Goal: Use online tool/utility: Utilize a website feature to perform a specific function

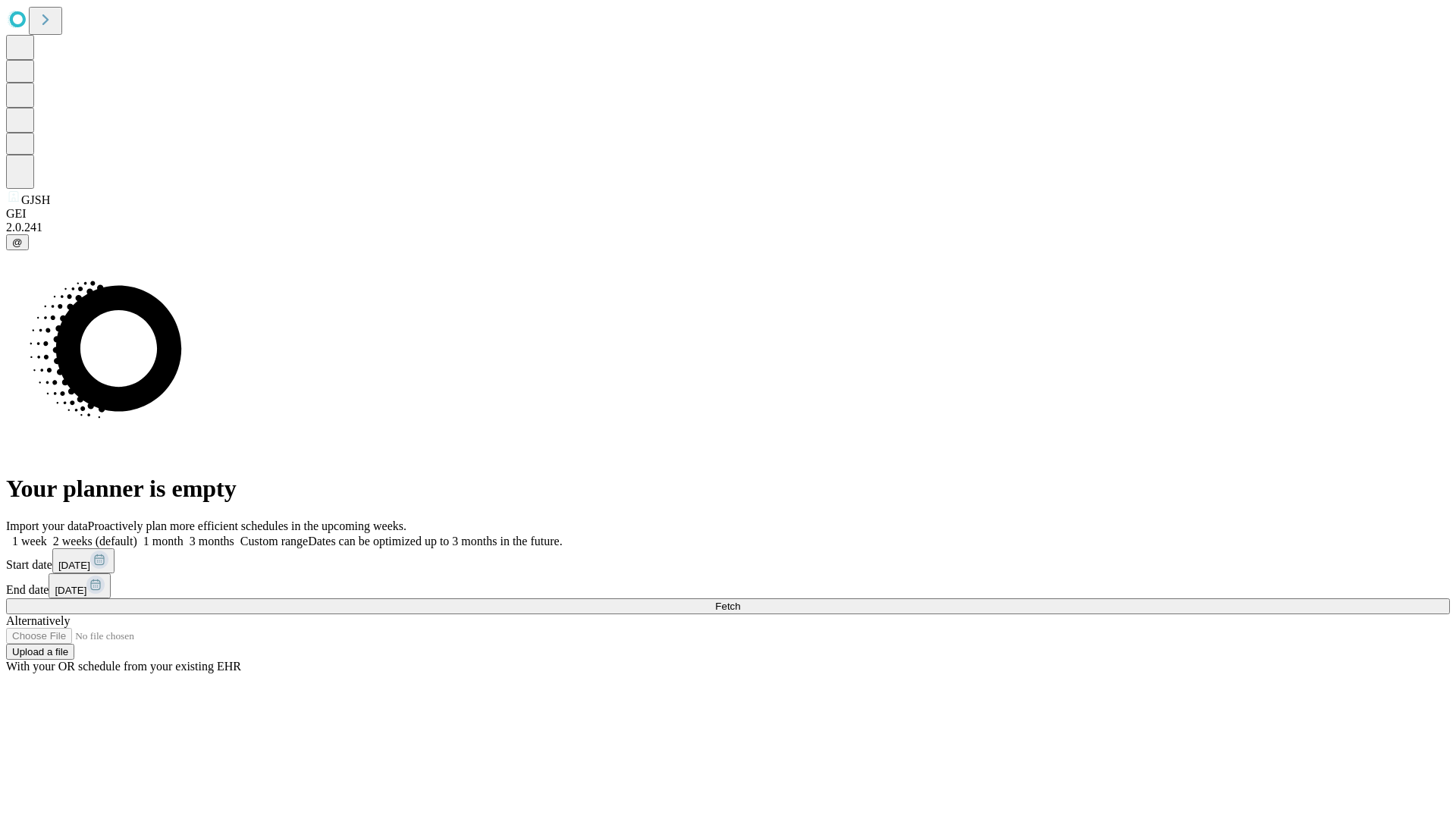
click at [47, 534] on label "1 week" at bounding box center [26, 541] width 41 height 13
click at [741, 600] on span "Fetch" at bounding box center [728, 605] width 25 height 11
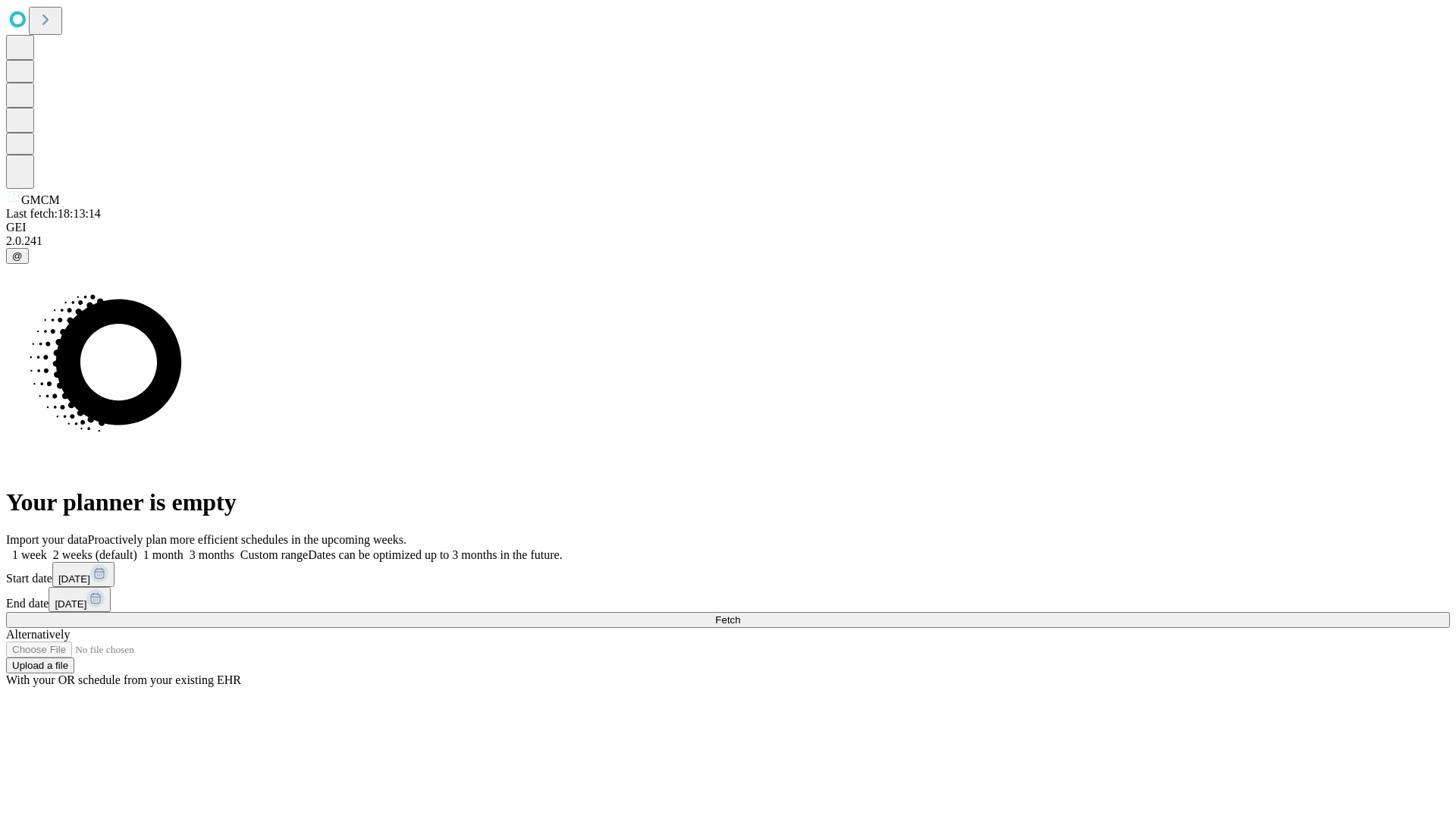
click at [47, 548] on label "1 week" at bounding box center [26, 554] width 41 height 13
click at [741, 614] on span "Fetch" at bounding box center [728, 619] width 25 height 11
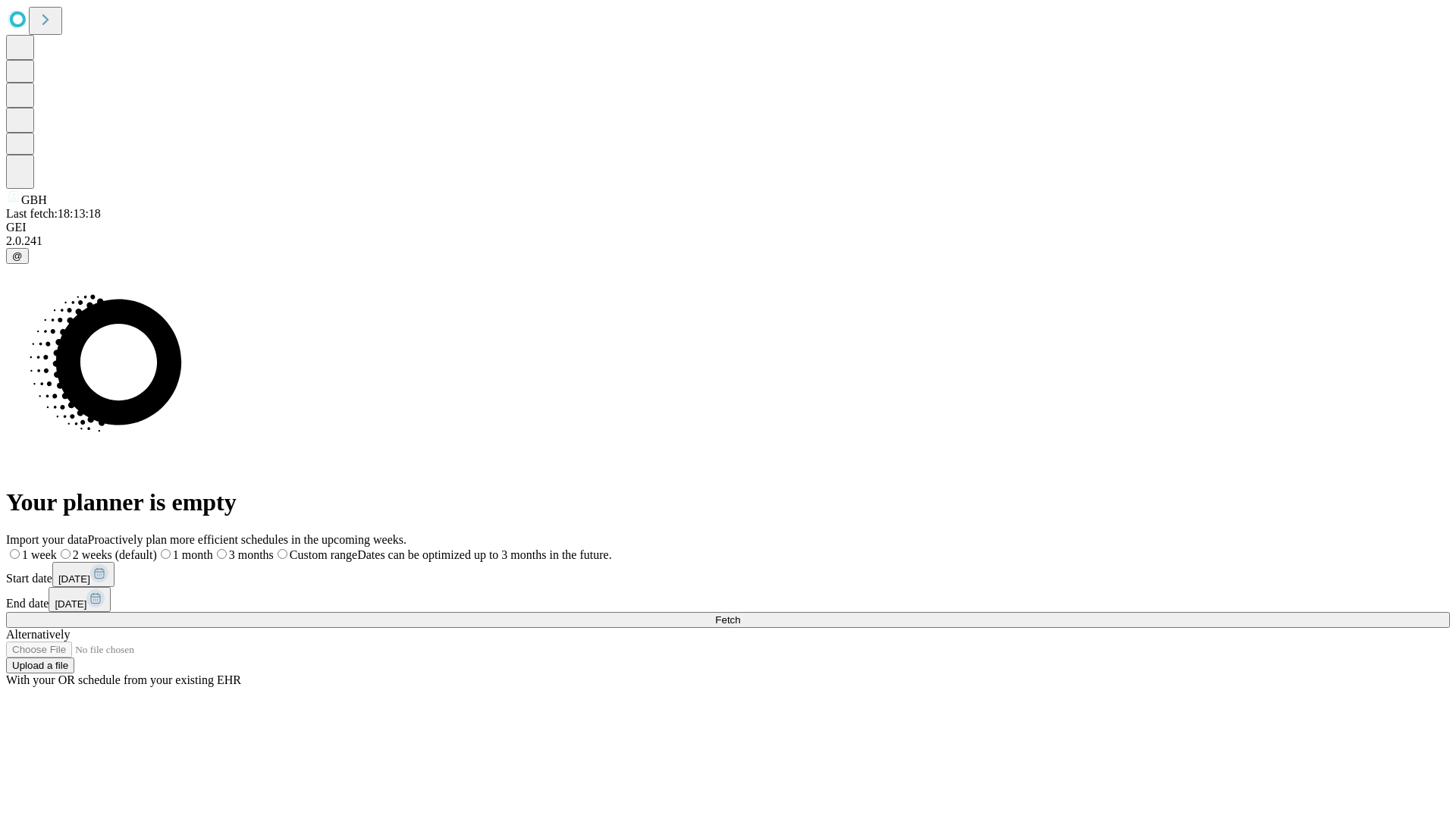
click at [57, 548] on label "1 week" at bounding box center [31, 554] width 51 height 13
click at [741, 614] on span "Fetch" at bounding box center [728, 619] width 25 height 11
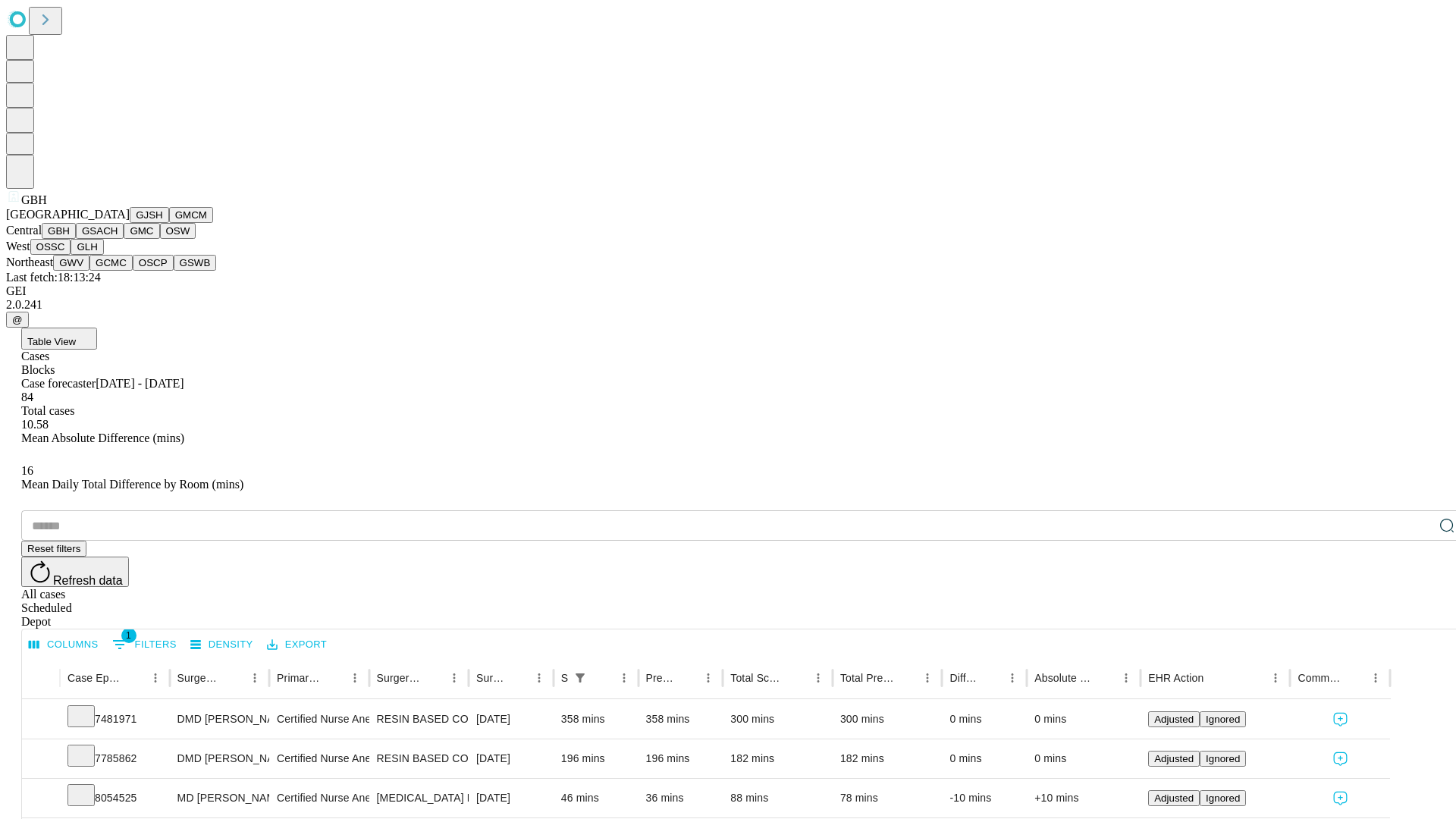
click at [118, 239] on button "GSACH" at bounding box center [99, 231] width 48 height 16
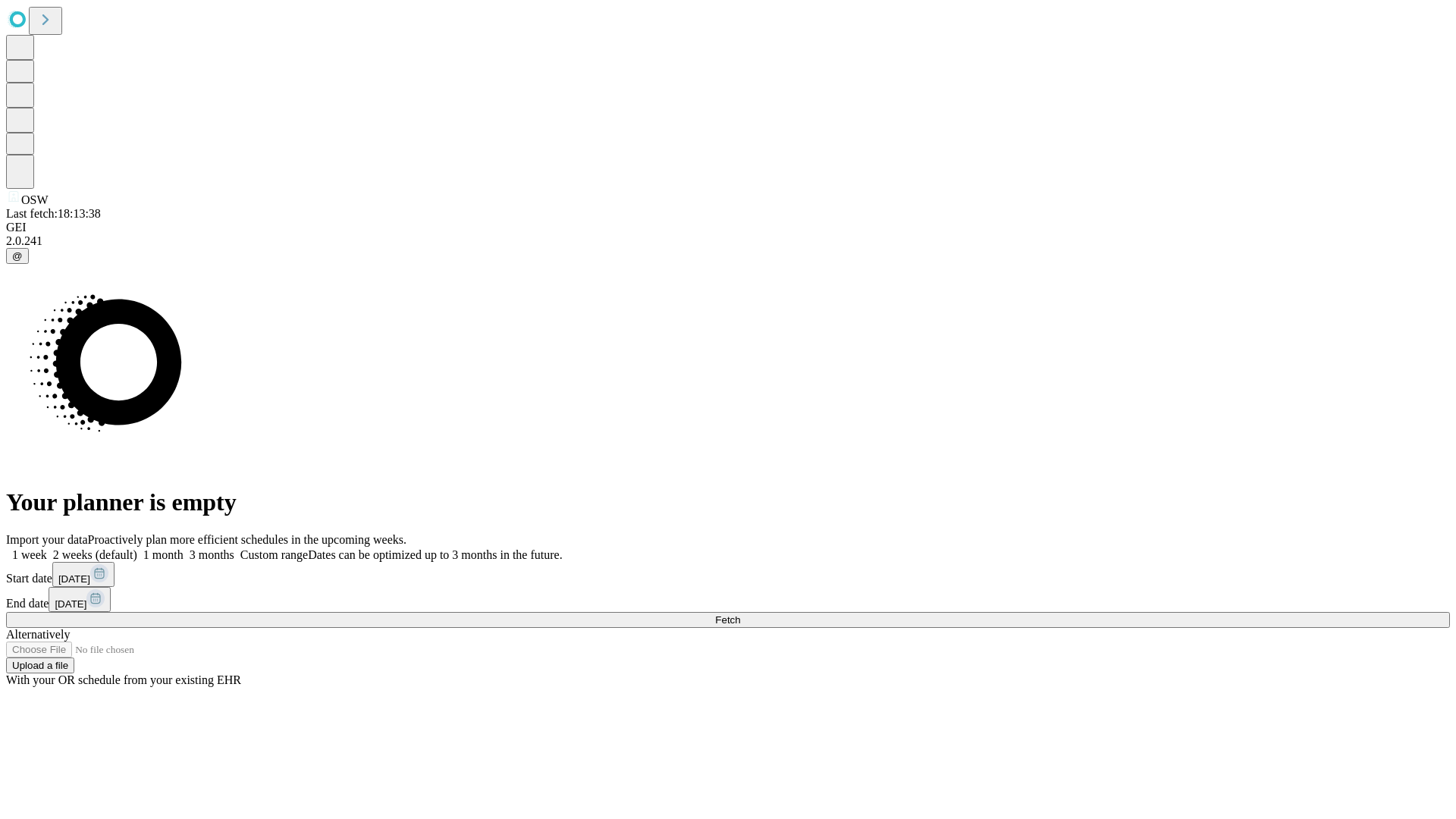
click at [47, 548] on label "1 week" at bounding box center [26, 554] width 41 height 13
click at [741, 614] on span "Fetch" at bounding box center [728, 619] width 25 height 11
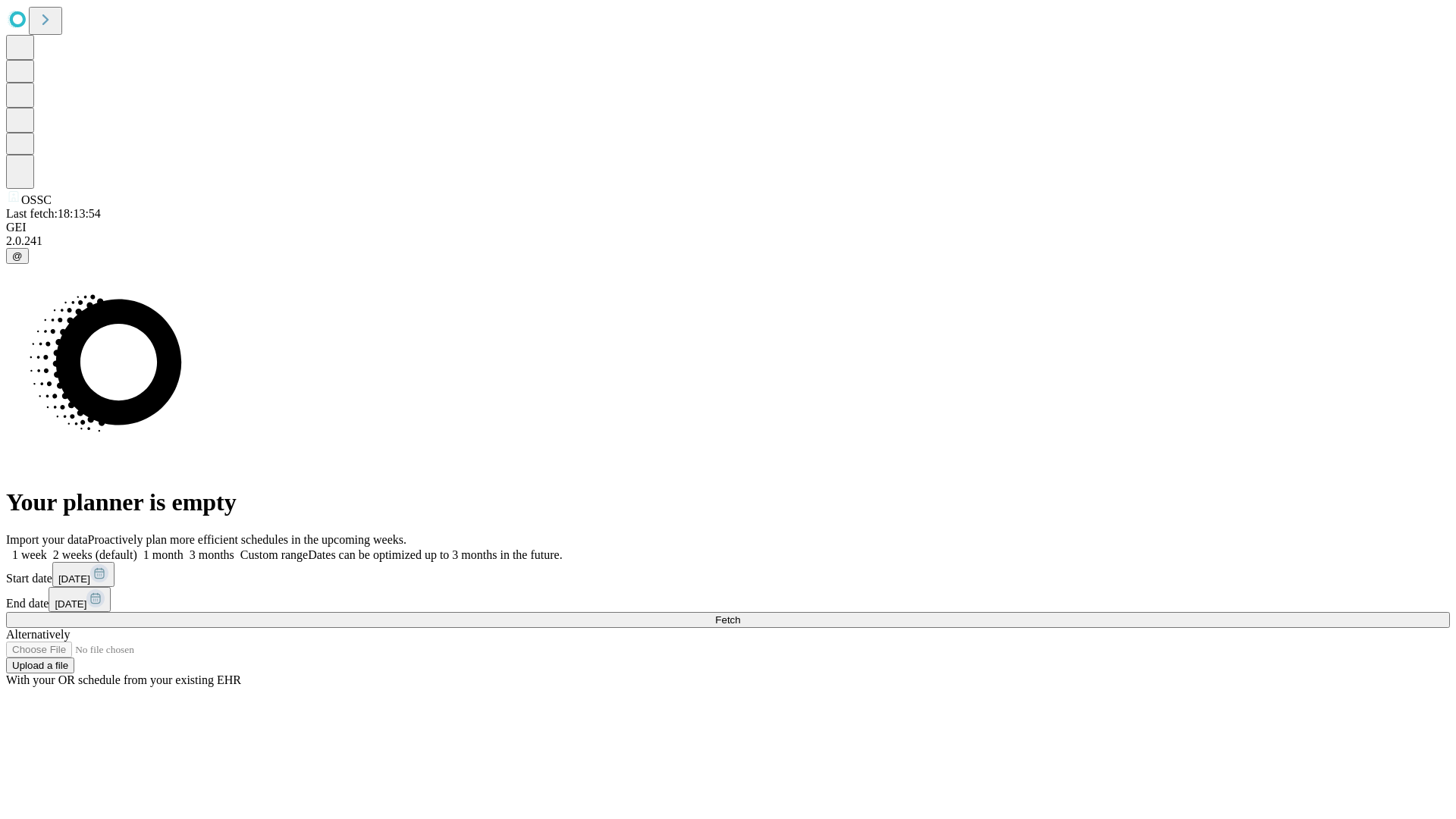
click at [741, 614] on span "Fetch" at bounding box center [728, 619] width 25 height 11
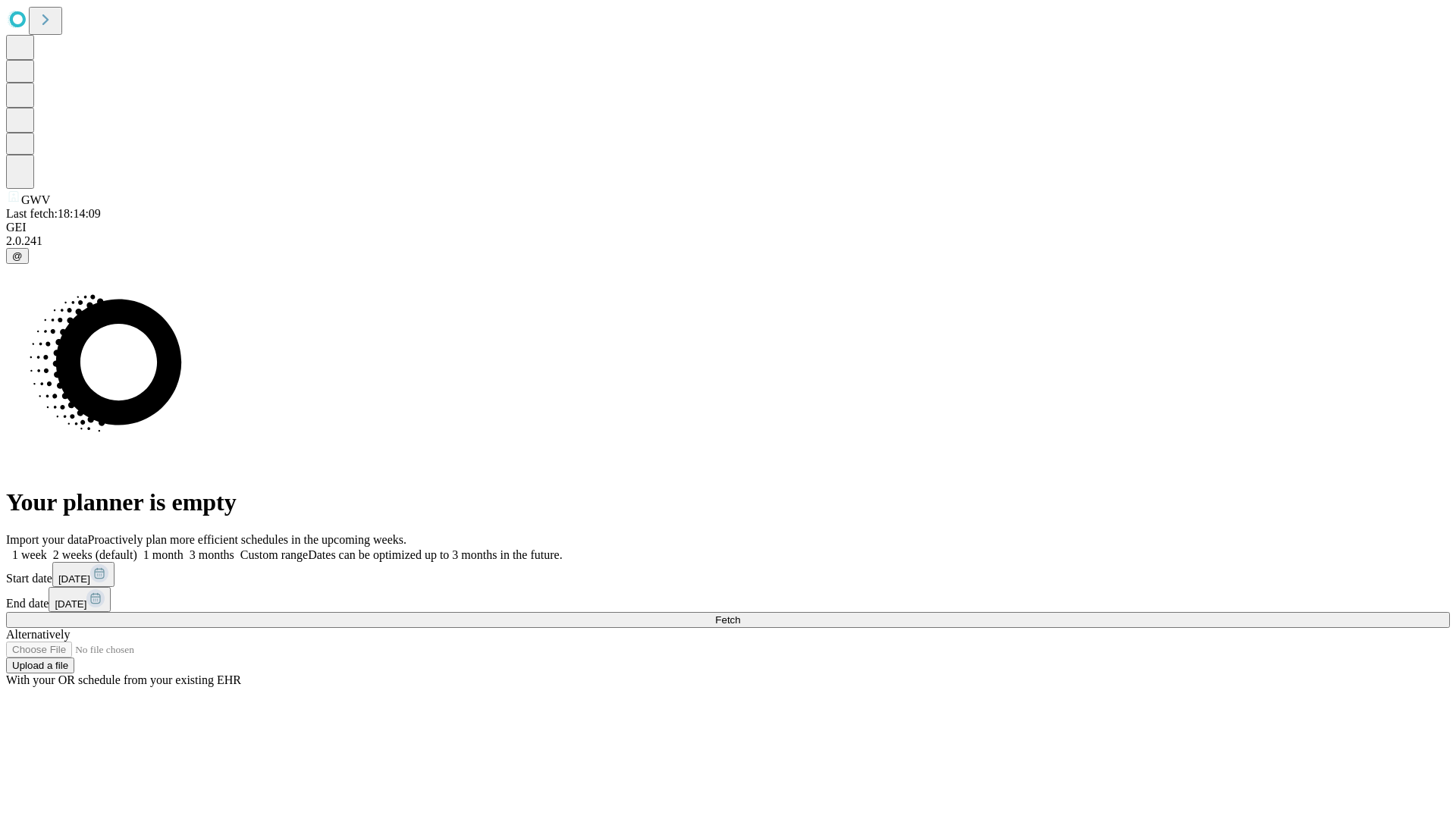
click at [47, 548] on label "1 week" at bounding box center [26, 554] width 41 height 13
click at [741, 614] on span "Fetch" at bounding box center [728, 619] width 25 height 11
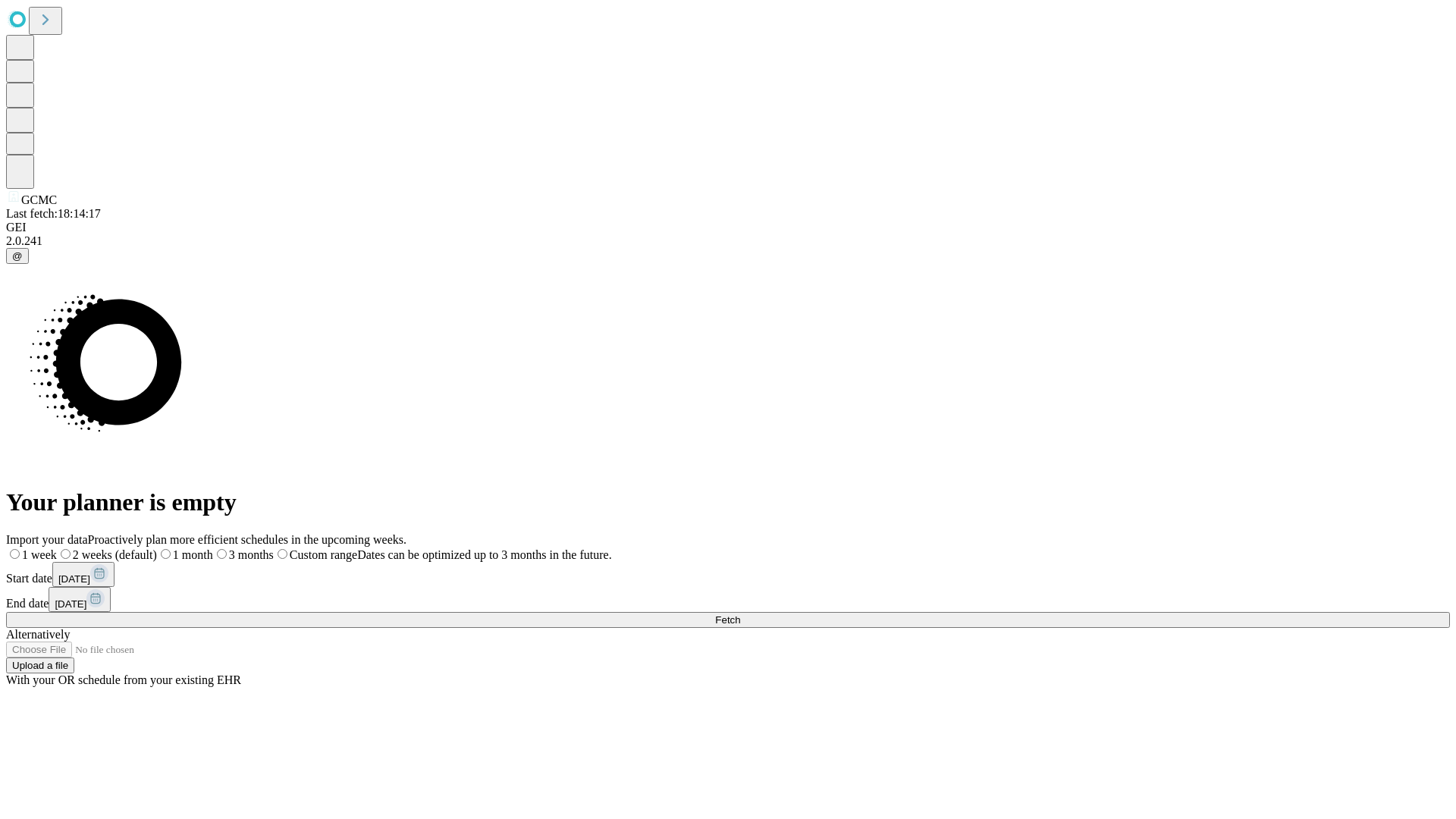
click at [57, 548] on label "1 week" at bounding box center [31, 554] width 51 height 13
click at [741, 614] on span "Fetch" at bounding box center [728, 619] width 25 height 11
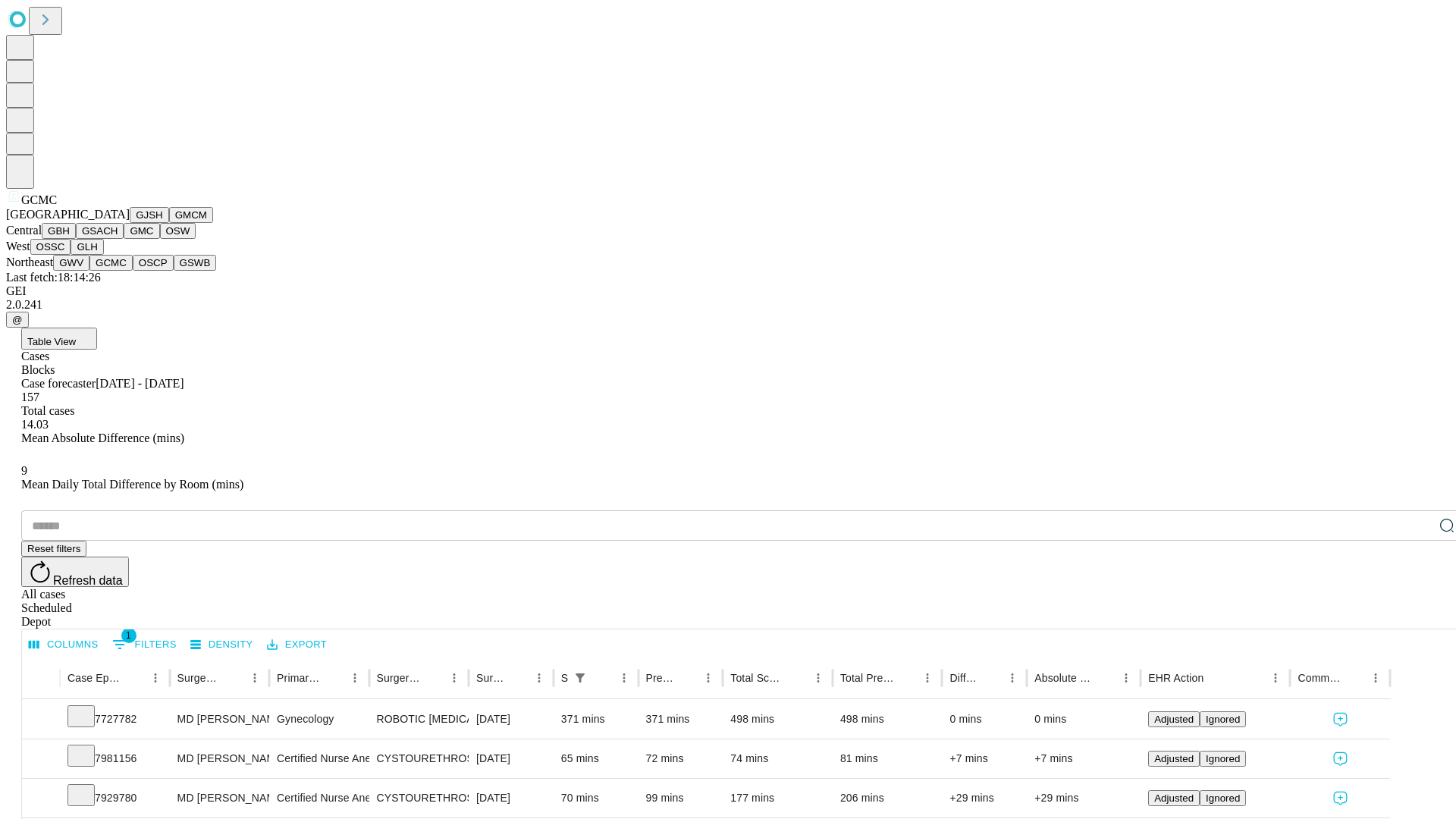
click at [132, 271] on button "OSCP" at bounding box center [152, 263] width 41 height 16
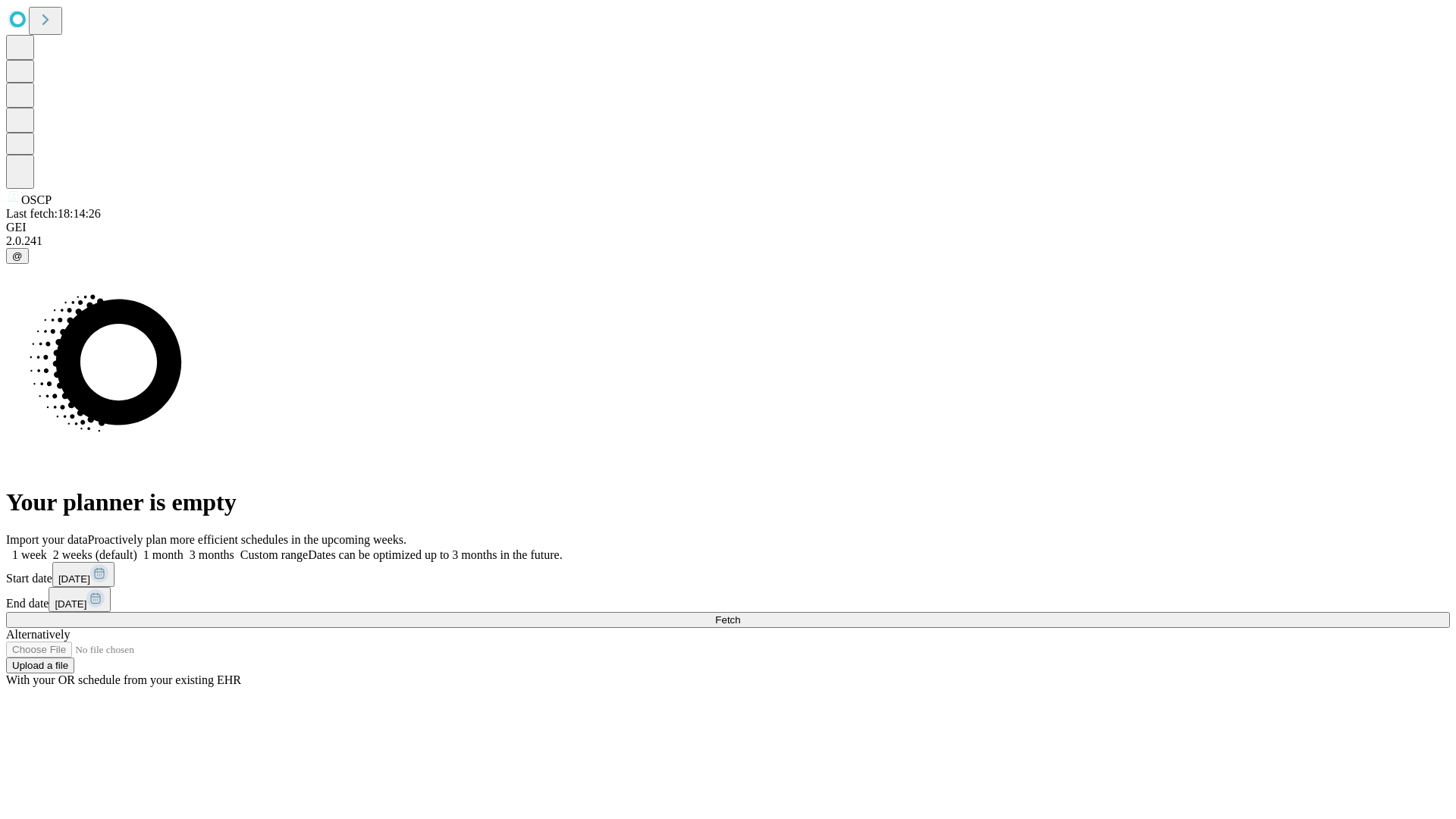
click at [47, 548] on label "1 week" at bounding box center [26, 554] width 41 height 13
click at [741, 614] on span "Fetch" at bounding box center [728, 619] width 25 height 11
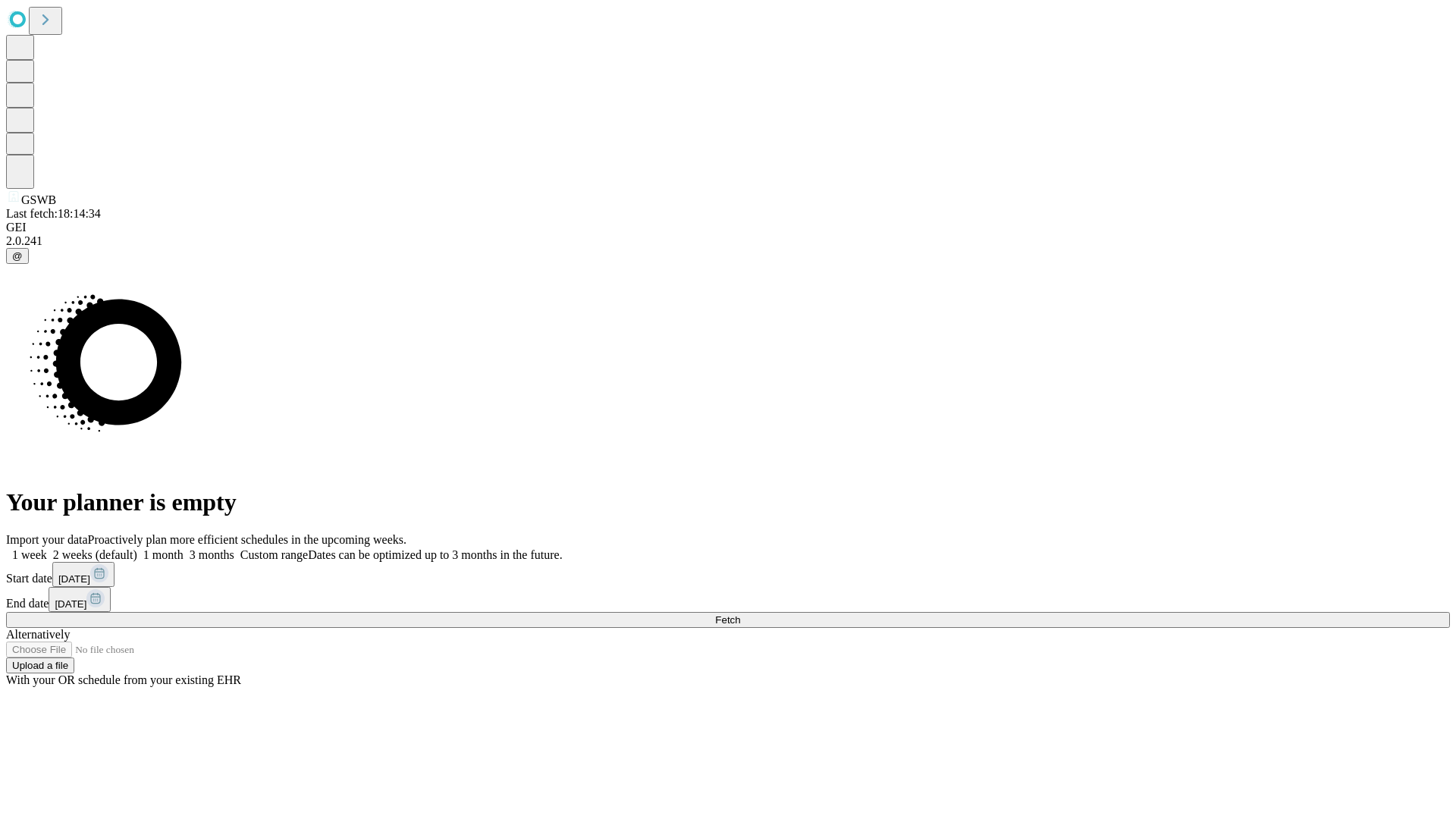
click at [47, 548] on label "1 week" at bounding box center [26, 554] width 41 height 13
click at [741, 614] on span "Fetch" at bounding box center [728, 619] width 25 height 11
